Goal: Information Seeking & Learning: Learn about a topic

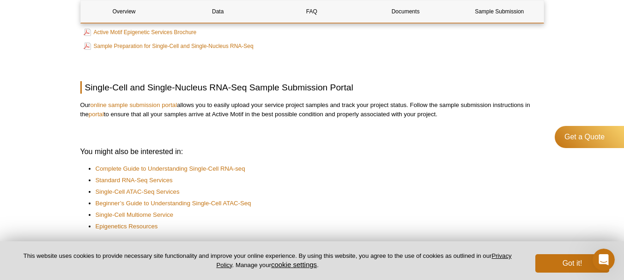
scroll to position [1331, 0]
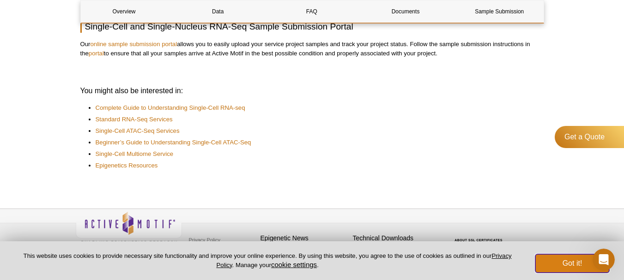
click at [569, 265] on button "Got it!" at bounding box center [573, 264] width 74 height 18
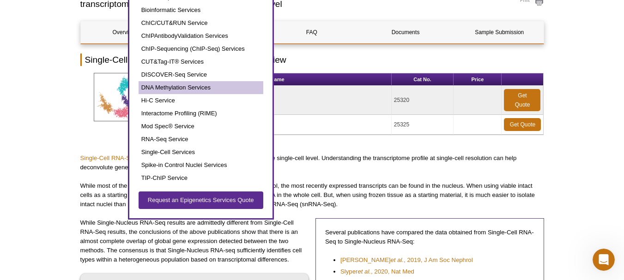
scroll to position [0, 0]
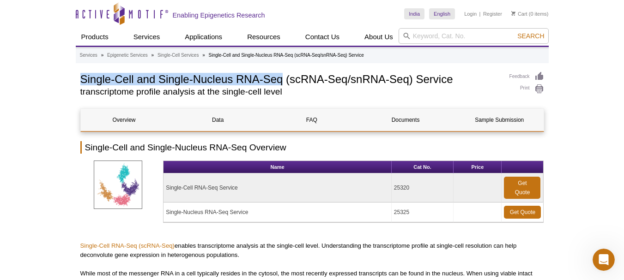
drag, startPoint x: 79, startPoint y: 79, endPoint x: 284, endPoint y: 79, distance: 204.2
copy h1 "Single-Cell and Single-Nucleus RNA-Seq"
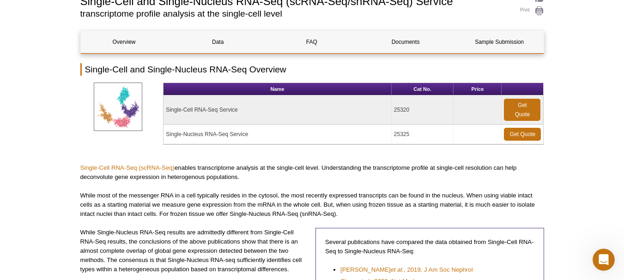
scroll to position [334, 0]
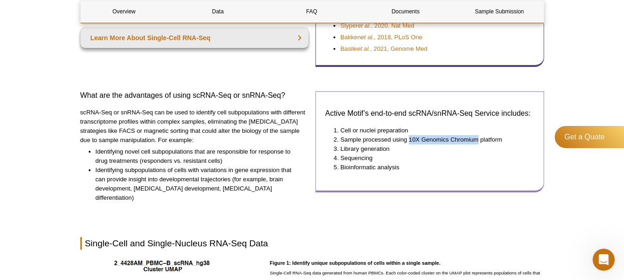
drag, startPoint x: 410, startPoint y: 140, endPoint x: 477, endPoint y: 135, distance: 66.7
click at [477, 135] on li "Sample processed using 10X Genomics Chromium platform" at bounding box center [433, 139] width 185 height 9
copy li "10X Genomics Chromium"
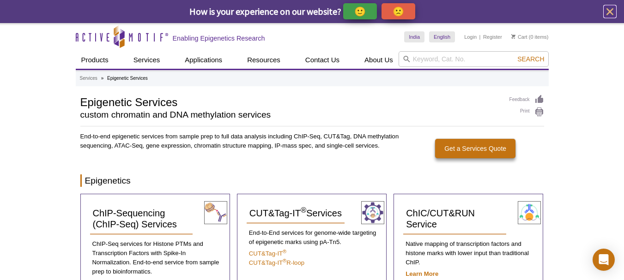
click at [611, 14] on icon "close" at bounding box center [610, 12] width 12 height 12
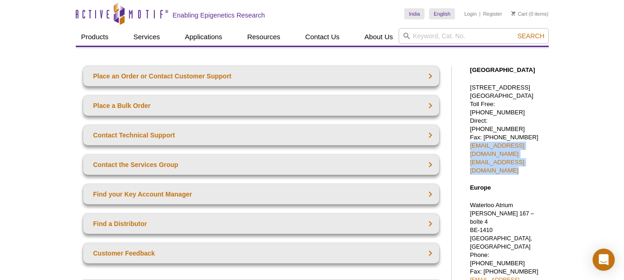
drag, startPoint x: 463, startPoint y: 136, endPoint x: 560, endPoint y: 145, distance: 97.0
copy p "sales@activemotif.com tech_service@activemotif.com"
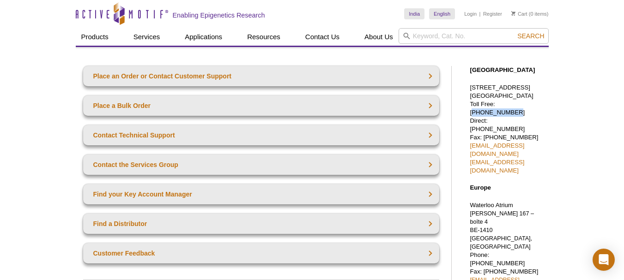
drag, startPoint x: 537, startPoint y: 110, endPoint x: 498, endPoint y: 114, distance: 39.4
click at [498, 114] on p "1914 Palomar Oaks Way, Suite 150 Carlsbad, CA 92008 Toll Free: 877 222 9543 Dir…" at bounding box center [507, 129] width 74 height 91
copy p "877 222 9543"
